Goal: Task Accomplishment & Management: Complete application form

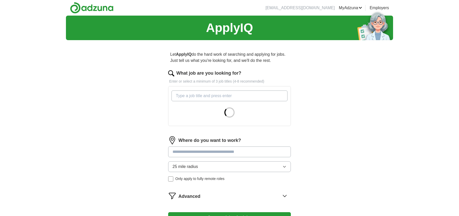
click at [203, 96] on input "What job are you looking for?" at bounding box center [230, 96] width 116 height 11
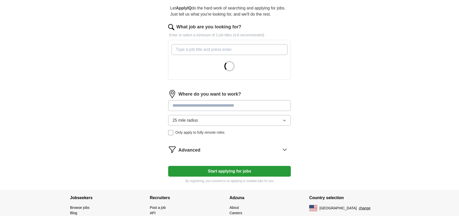
scroll to position [47, 0]
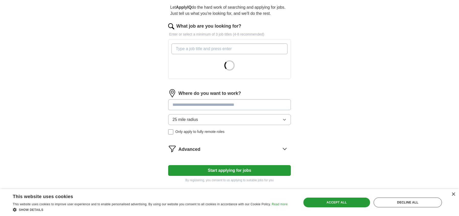
click at [170, 134] on div "25 mile radius Only apply to fully remote roles" at bounding box center [229, 124] width 123 height 20
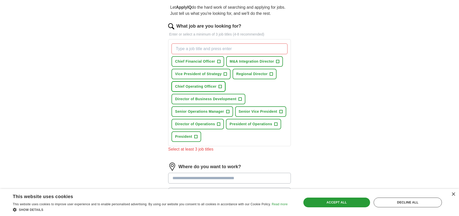
click at [195, 86] on span "Chief Operating Officer" at bounding box center [195, 86] width 41 height 5
click at [188, 134] on span "President" at bounding box center [183, 136] width 17 height 5
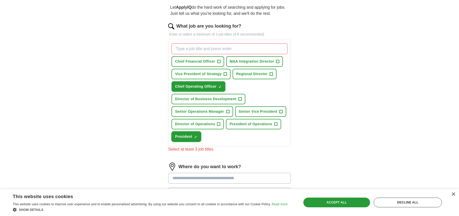
click at [172, 131] on button "President ✓ ×" at bounding box center [187, 136] width 30 height 10
click at [195, 137] on span "+" at bounding box center [195, 137] width 3 height 4
click at [244, 50] on input "What job are you looking for?" at bounding box center [230, 48] width 116 height 11
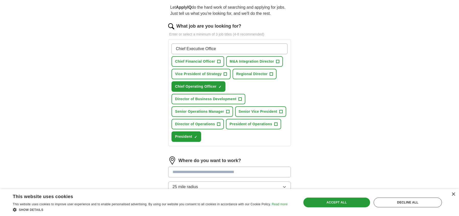
type input "Chief Executive Officer"
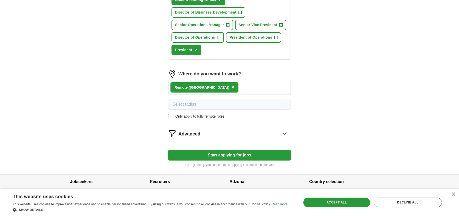
scroll to position [154, 0]
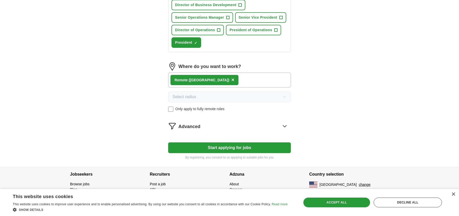
click at [259, 124] on div "Advanced" at bounding box center [234, 126] width 113 height 8
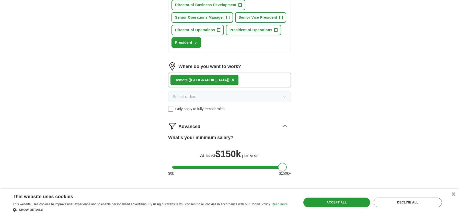
drag, startPoint x: 177, startPoint y: 167, endPoint x: 298, endPoint y: 158, distance: 120.8
click at [298, 158] on div "Let ApplyIQ do the hard work of searching and applying for jobs. Just tell us w…" at bounding box center [230, 54] width 164 height 327
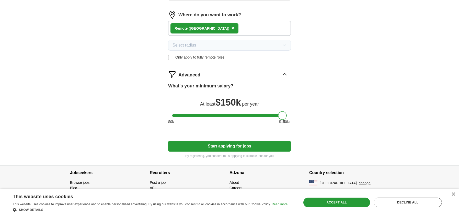
scroll to position [206, 0]
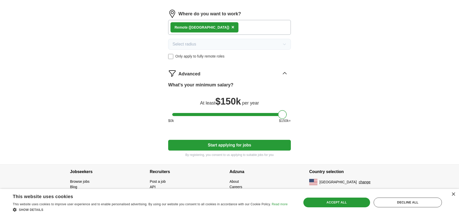
click at [234, 147] on button "Start applying for jobs" at bounding box center [229, 145] width 123 height 11
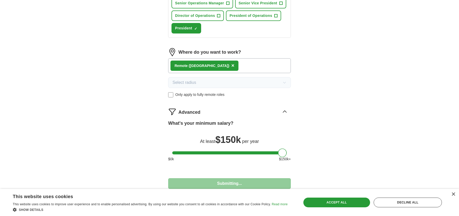
select select "**"
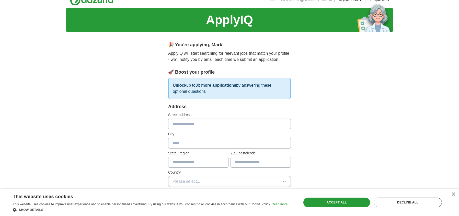
scroll to position [0, 0]
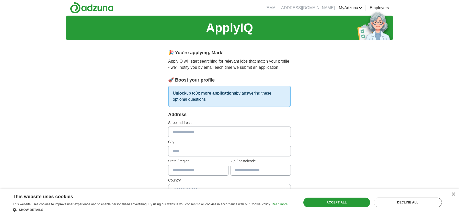
click at [198, 132] on input "text" at bounding box center [229, 132] width 123 height 11
type input "**********"
type input "*********"
type input "*****"
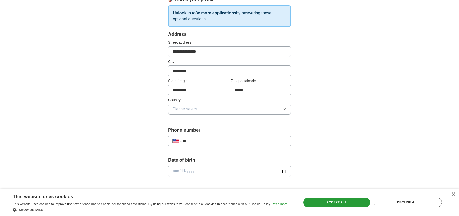
scroll to position [103, 0]
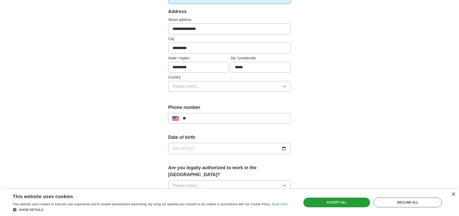
click at [204, 86] on button "Please select..." at bounding box center [229, 86] width 123 height 11
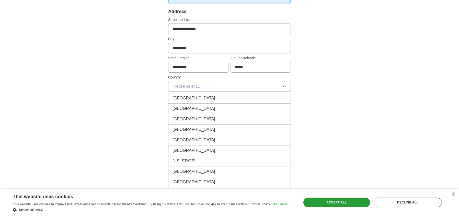
click at [203, 108] on div "[GEOGRAPHIC_DATA]" at bounding box center [230, 109] width 114 height 6
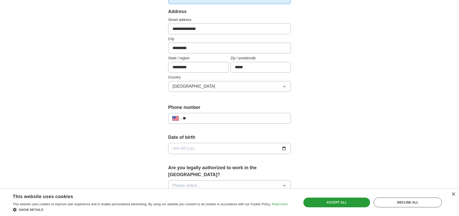
click at [204, 118] on input "**" at bounding box center [235, 118] width 104 height 6
type input "**********"
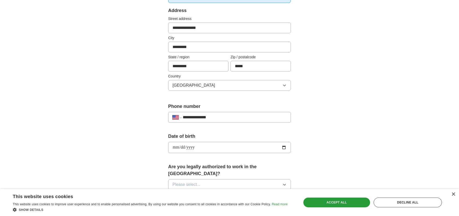
click at [227, 179] on button "Please select..." at bounding box center [229, 184] width 123 height 11
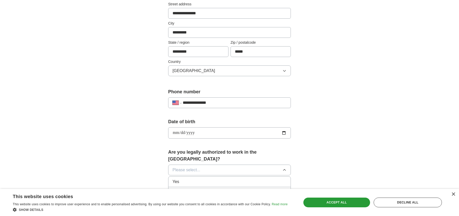
scroll to position [207, 0]
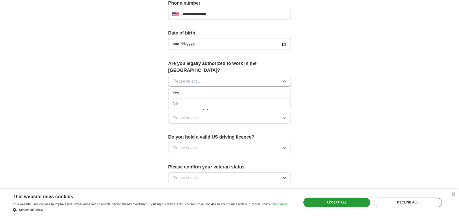
click at [175, 90] on span "Yes" at bounding box center [176, 93] width 7 height 6
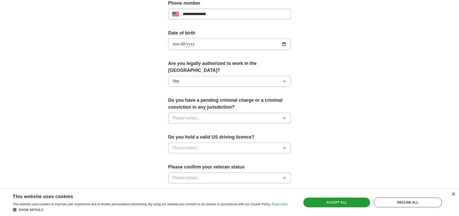
click at [188, 115] on span "Please select..." at bounding box center [187, 118] width 28 height 6
click at [188, 137] on div "No" at bounding box center [230, 140] width 114 height 6
click at [205, 143] on button "Please select..." at bounding box center [229, 148] width 123 height 11
click at [198, 157] on div "Yes" at bounding box center [230, 160] width 114 height 6
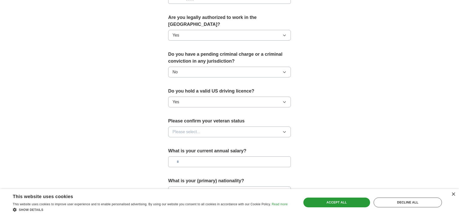
scroll to position [262, 0]
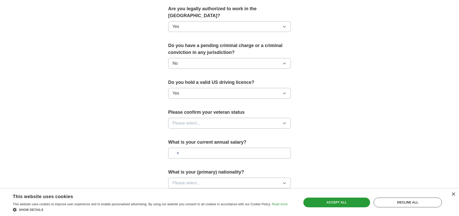
click at [191, 120] on span "Please select..." at bounding box center [187, 123] width 28 height 6
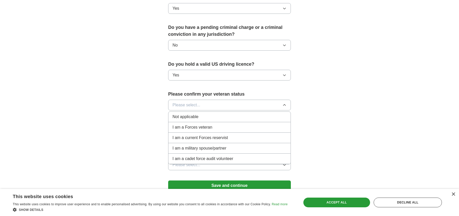
scroll to position [288, 0]
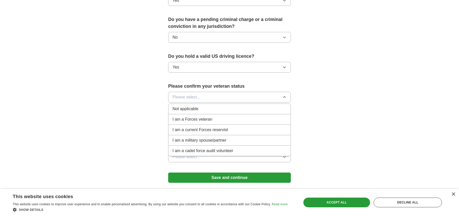
click at [192, 106] on span "Not applicable" at bounding box center [186, 109] width 26 height 6
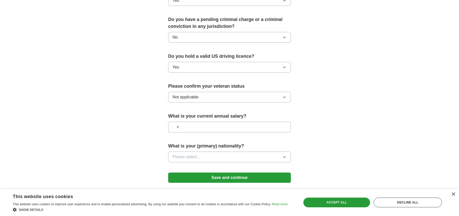
click at [211, 122] on input "text" at bounding box center [229, 127] width 123 height 11
type input "********"
click at [239, 152] on button "Please select..." at bounding box center [229, 157] width 123 height 11
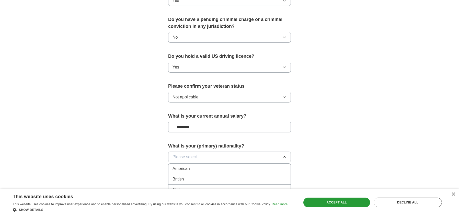
click at [199, 166] on div "American" at bounding box center [230, 169] width 114 height 6
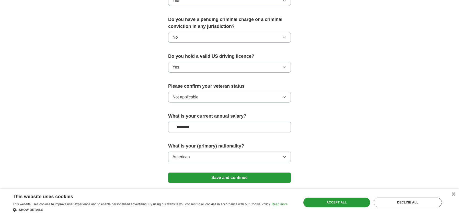
click at [228, 173] on button "Save and continue" at bounding box center [229, 178] width 123 height 10
